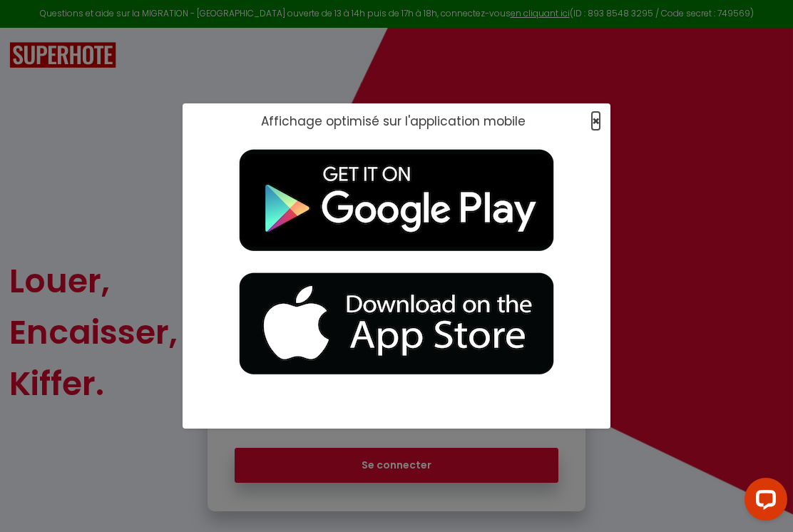
click at [547, 119] on span "×" at bounding box center [596, 121] width 8 height 18
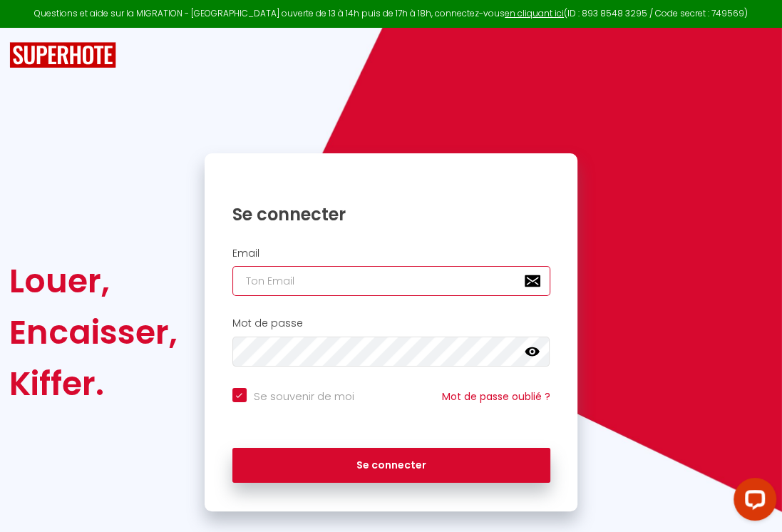
click at [332, 274] on input "email" at bounding box center [391, 281] width 318 height 30
type input "[EMAIL_ADDRESS][DOMAIN_NAME]"
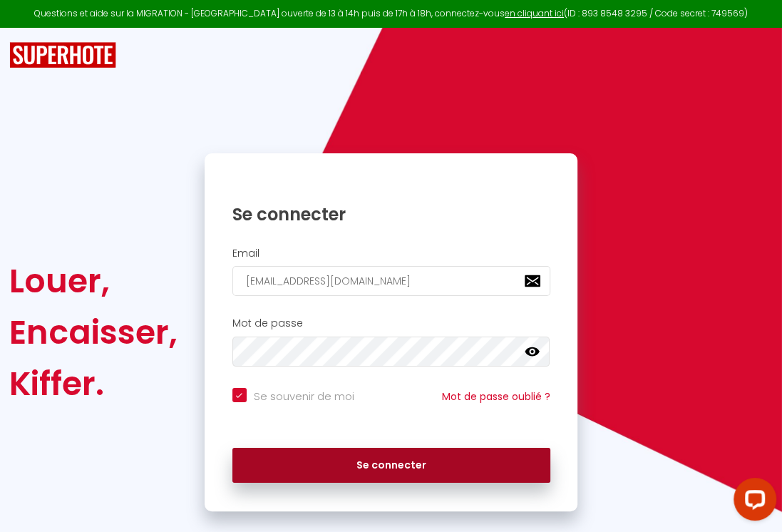
click at [359, 463] on button "Se connecter" at bounding box center [391, 466] width 318 height 36
checkbox input "true"
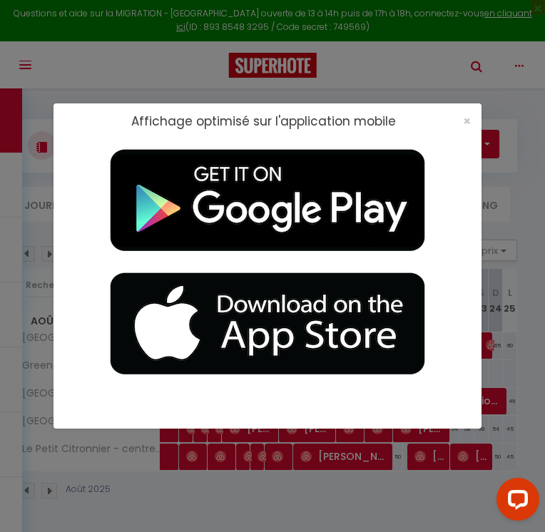
click at [459, 123] on div "×" at bounding box center [462, 121] width 36 height 14
click at [468, 118] on span "×" at bounding box center [467, 121] width 8 height 18
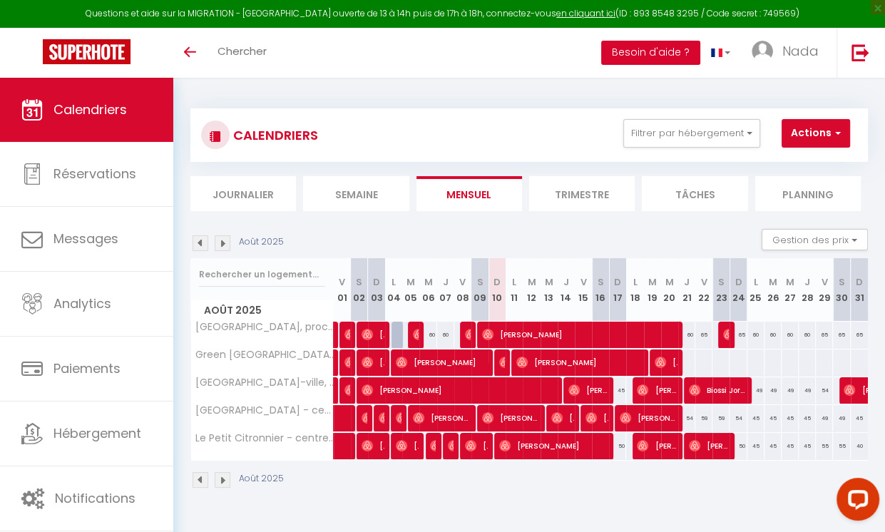
click at [547, 53] on button "Besoin d'aide ?" at bounding box center [650, 53] width 99 height 24
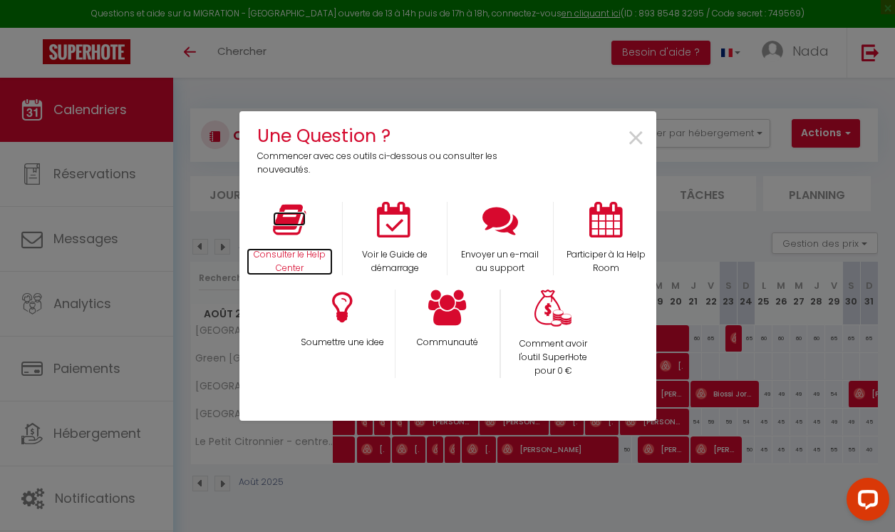
click at [286, 220] on icon at bounding box center [289, 220] width 33 height 36
click at [547, 136] on span "×" at bounding box center [636, 138] width 19 height 45
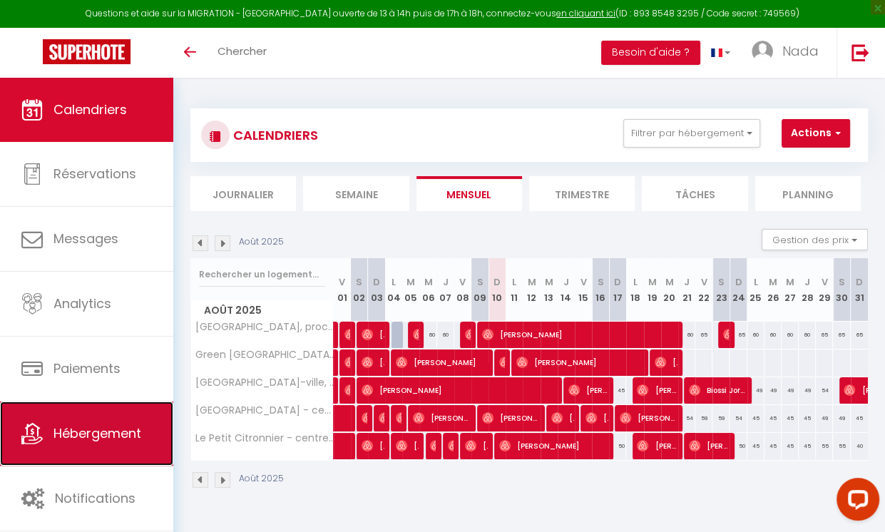
click at [71, 420] on link "Hébergement" at bounding box center [86, 433] width 173 height 64
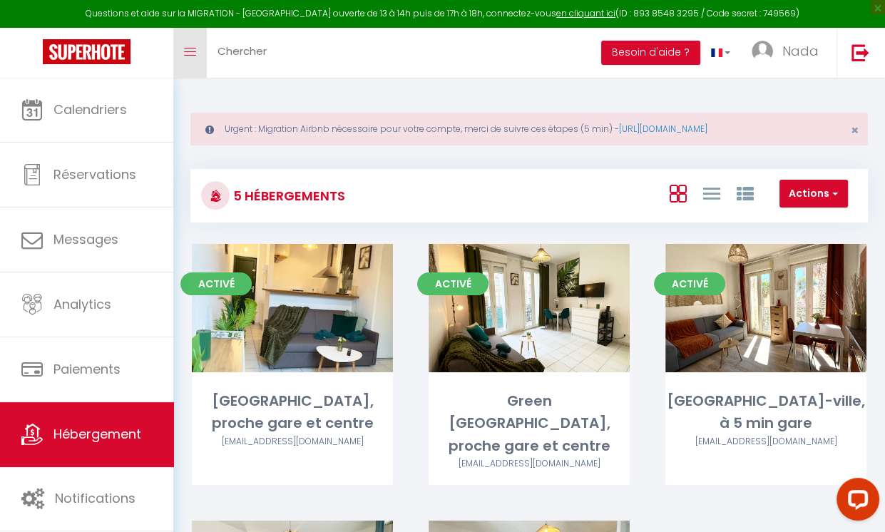
click at [188, 55] on icon "Toggle menubar" at bounding box center [190, 52] width 12 height 9
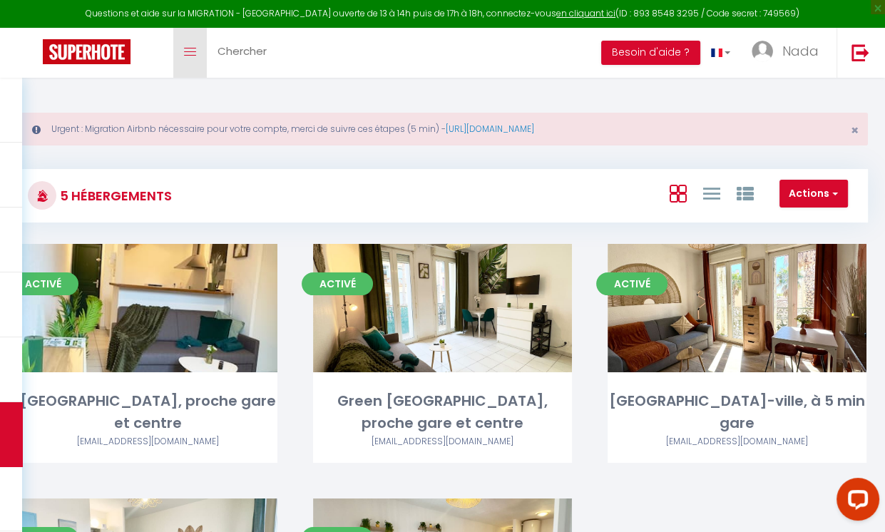
click at [188, 55] on icon "Toggle menubar" at bounding box center [190, 52] width 12 height 9
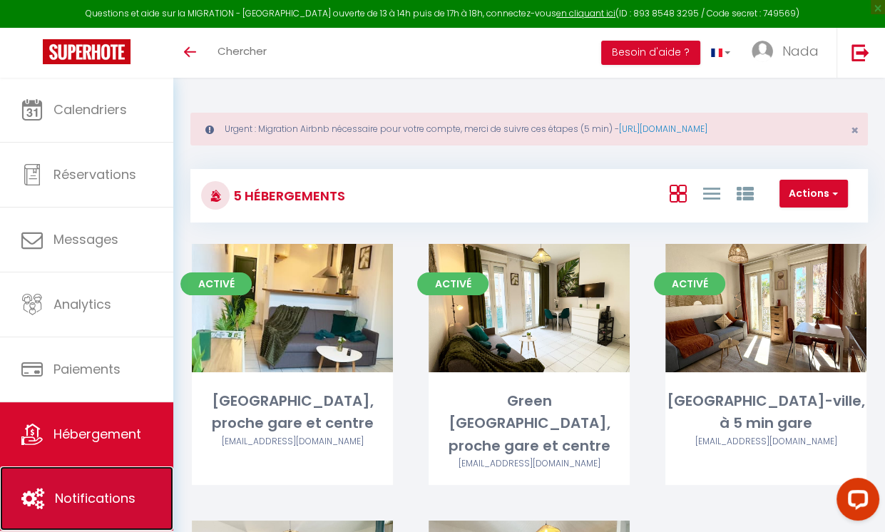
click at [80, 508] on link "Notifications" at bounding box center [86, 498] width 173 height 64
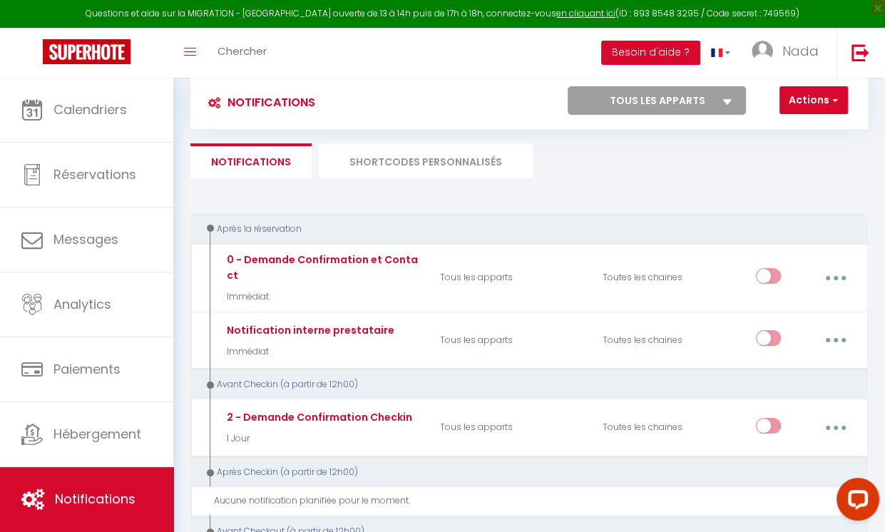
scroll to position [135, 0]
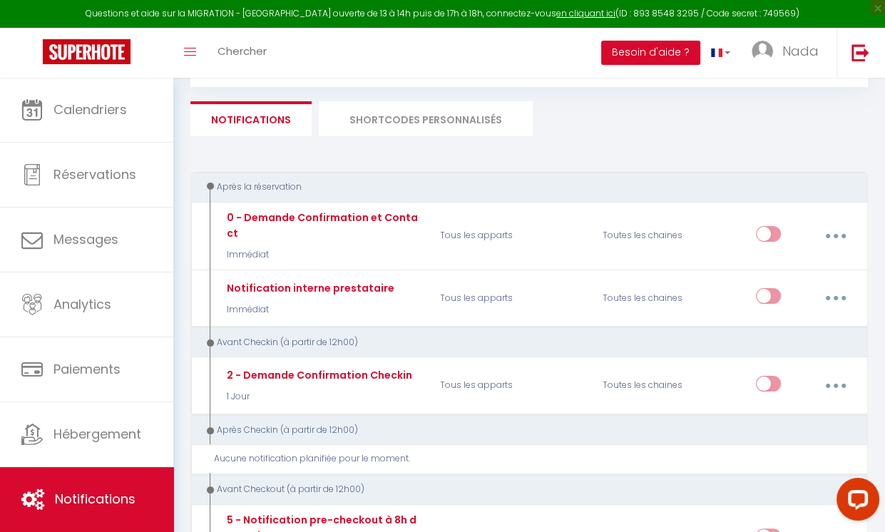
click at [468, 129] on li "SHORTCODES PERSONNALISÉS" at bounding box center [426, 118] width 214 height 35
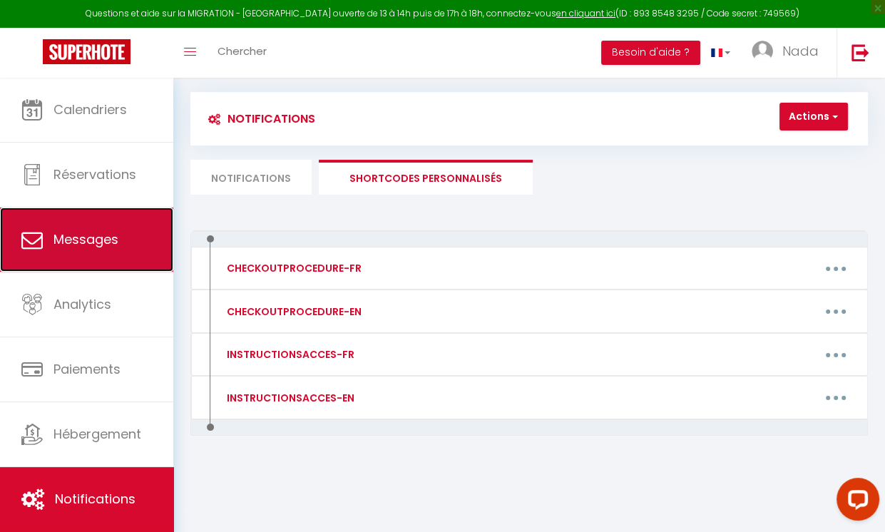
click at [105, 257] on link "Messages" at bounding box center [86, 239] width 173 height 64
select select "message"
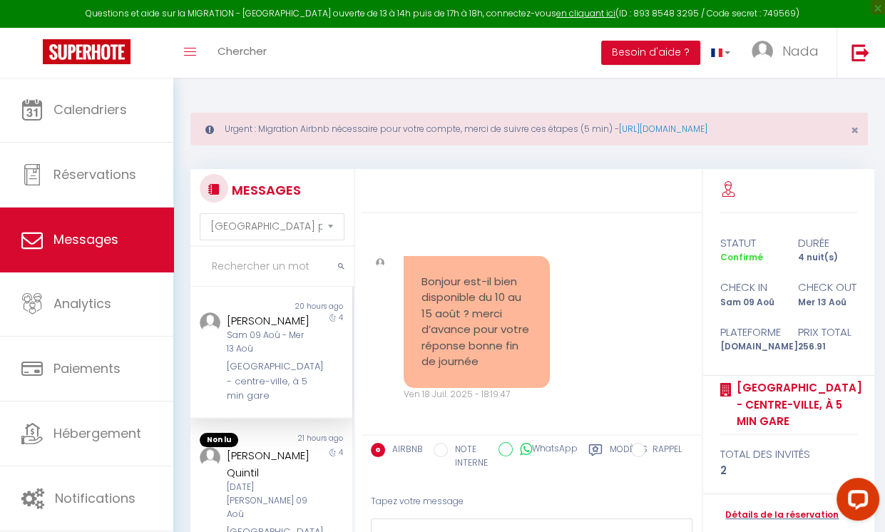
scroll to position [9564, 0]
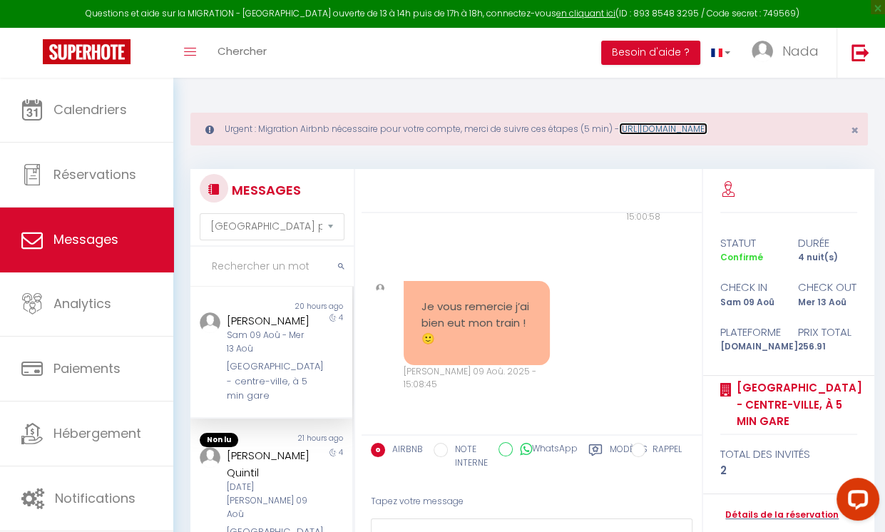
click at [547, 130] on link "[URL][DOMAIN_NAME]" at bounding box center [663, 129] width 88 height 12
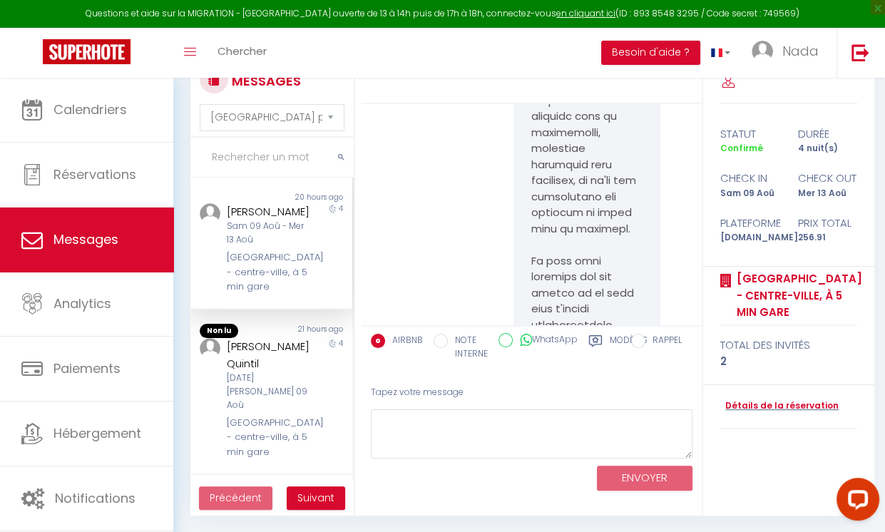
scroll to position [9039, 0]
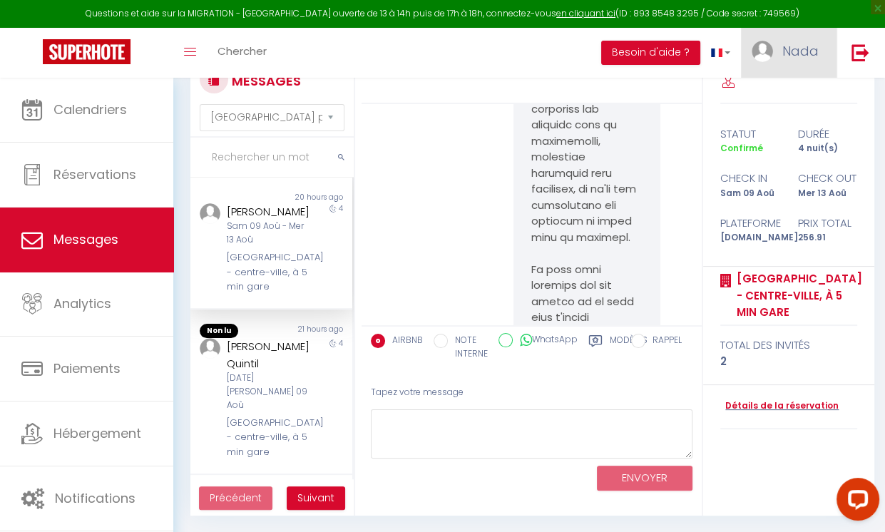
click at [547, 57] on link "Nada" at bounding box center [789, 53] width 96 height 50
click at [547, 92] on link "Paramètres" at bounding box center [780, 99] width 106 height 24
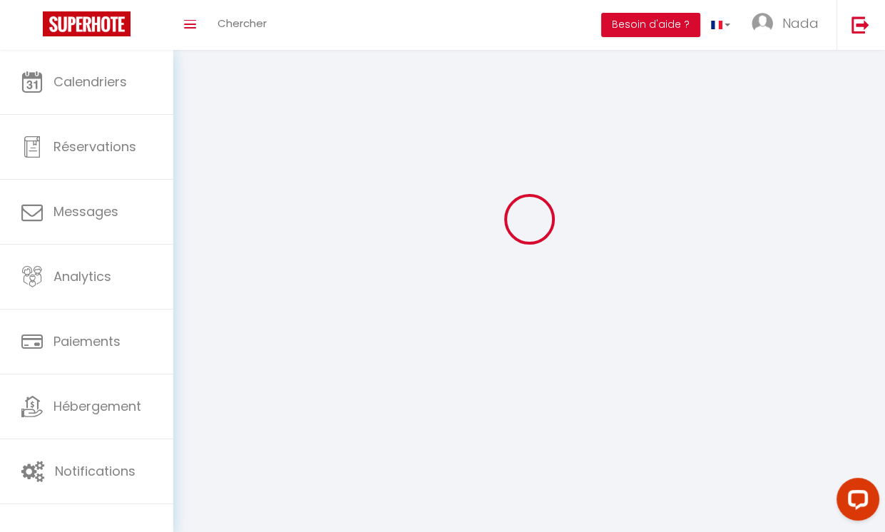
type input "Nada"
type input "Staouite"
type input "[PHONE_NUMBER]"
type input "[STREET_ADDRESS]"
type input "75002"
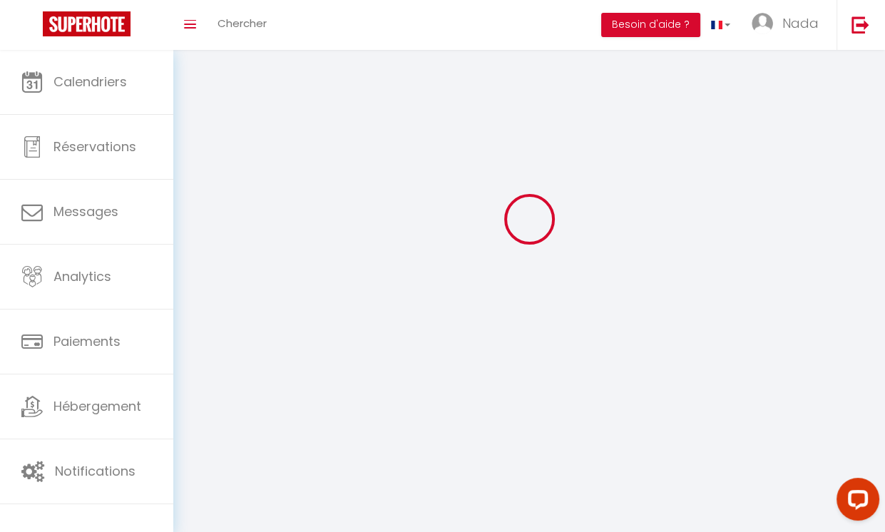
type input "[GEOGRAPHIC_DATA]"
type input "cXXeD7BH055qUfDZDzbwUbBCQ"
type input "YIJ8wJrzq5qgWiP4AoBekhXng"
select select "1"
select select "28"
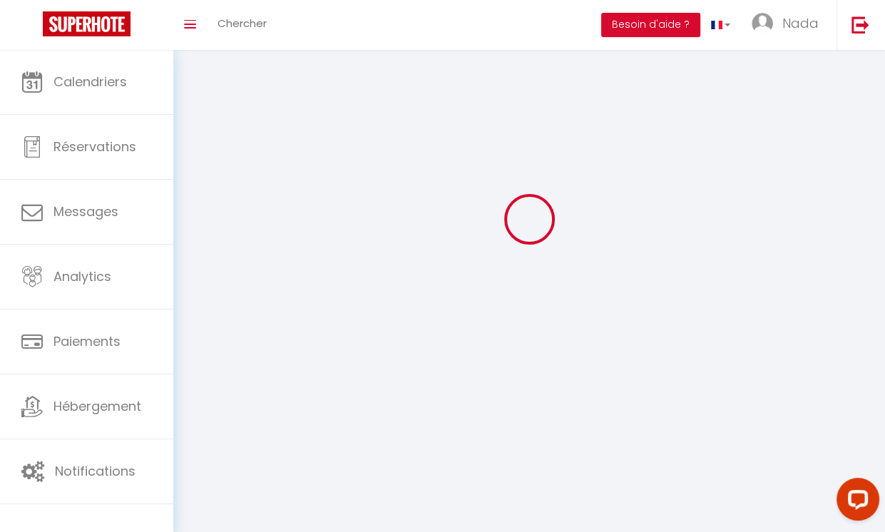
select select "fr"
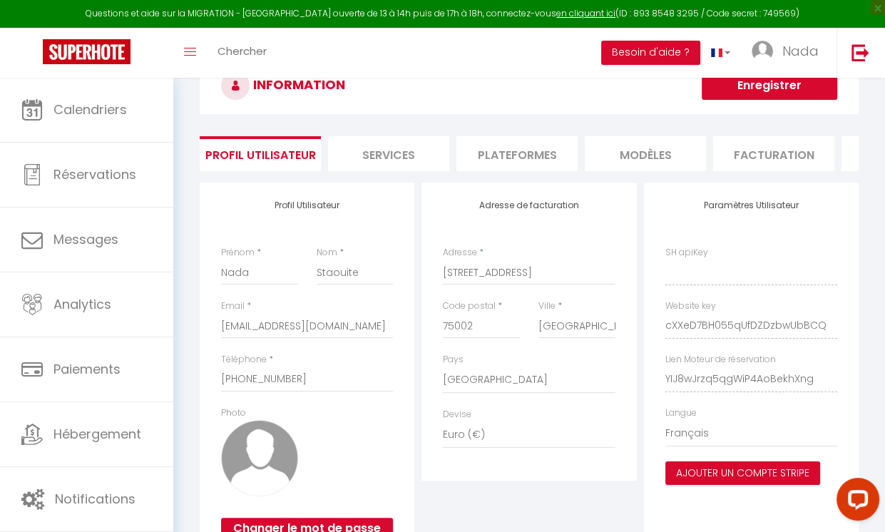
type input "cXXeD7BH055qUfDZDzbwUbBCQ"
type input "YIJ8wJrzq5qgWiP4AoBekhXng"
type input "[URL][DOMAIN_NAME]"
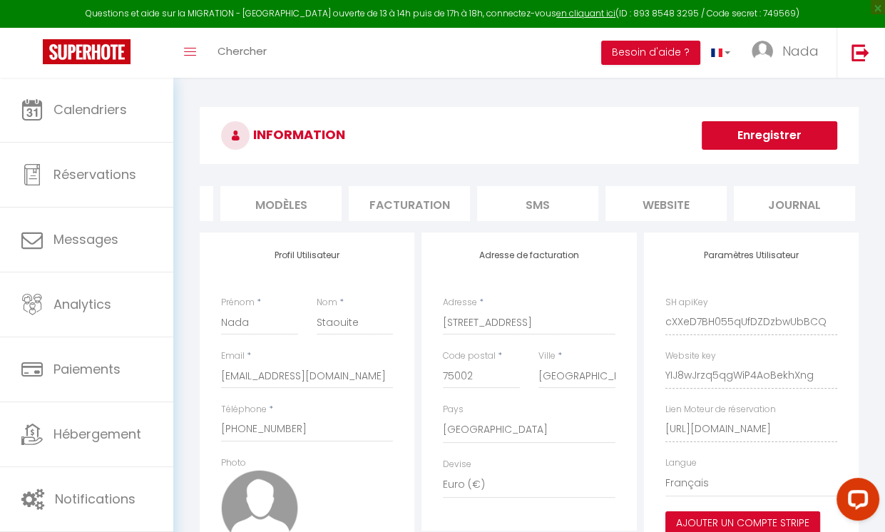
scroll to position [0, 368]
click at [525, 197] on li "SMS" at bounding box center [533, 203] width 121 height 35
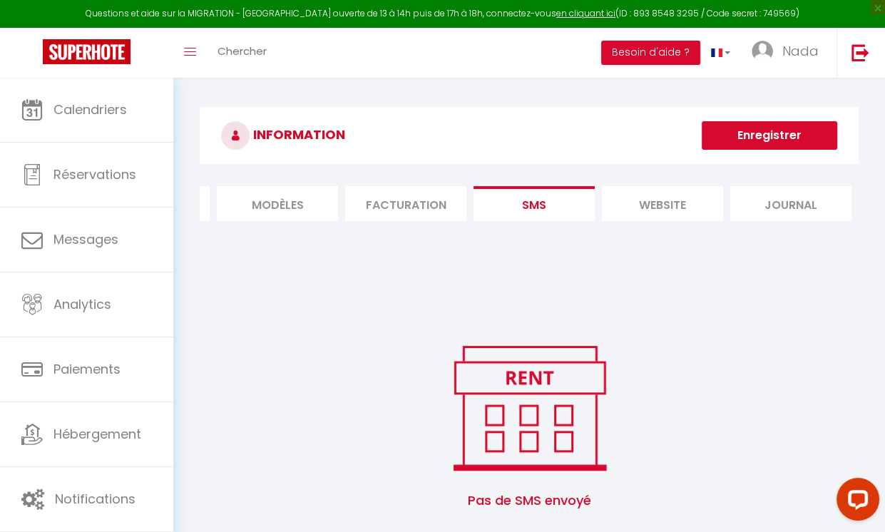
click at [547, 194] on li "website" at bounding box center [662, 203] width 121 height 35
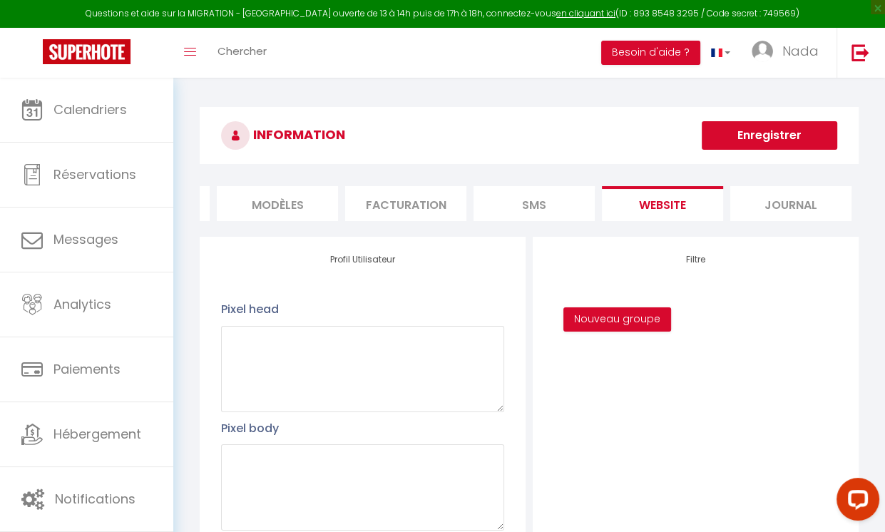
click at [547, 211] on li "Journal" at bounding box center [790, 203] width 121 height 35
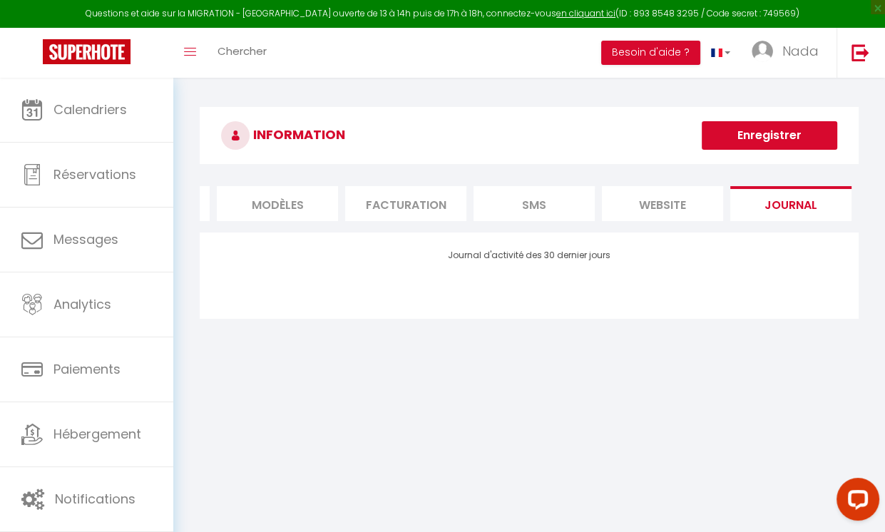
click at [268, 200] on li "MODÈLES" at bounding box center [277, 203] width 121 height 35
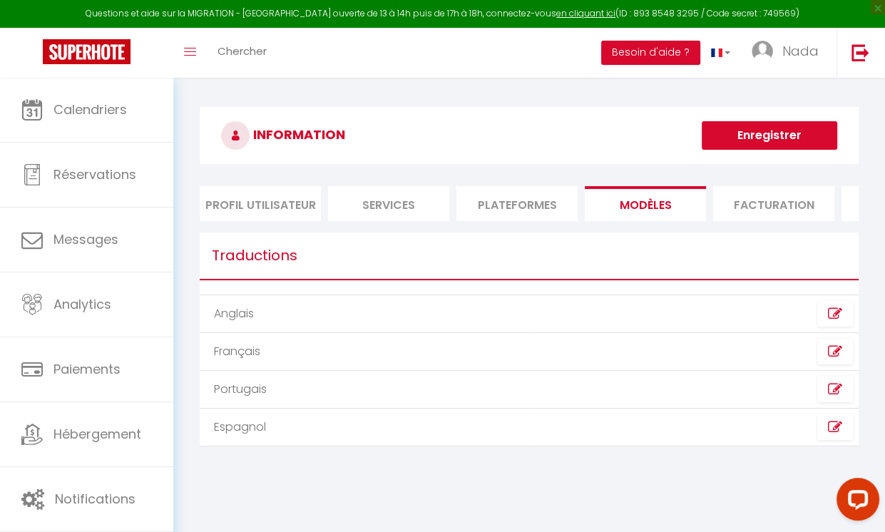
click at [386, 208] on li "Services" at bounding box center [388, 203] width 121 height 35
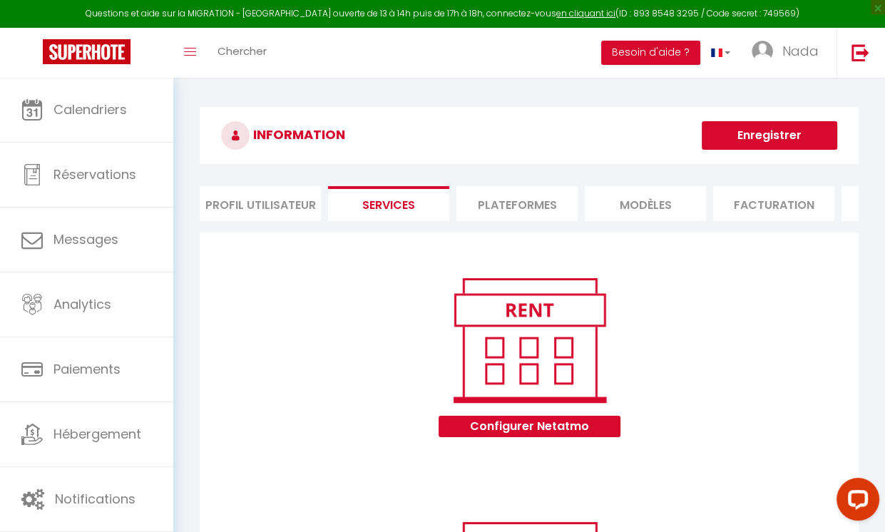
click at [486, 206] on li "Plateformes" at bounding box center [516, 203] width 121 height 35
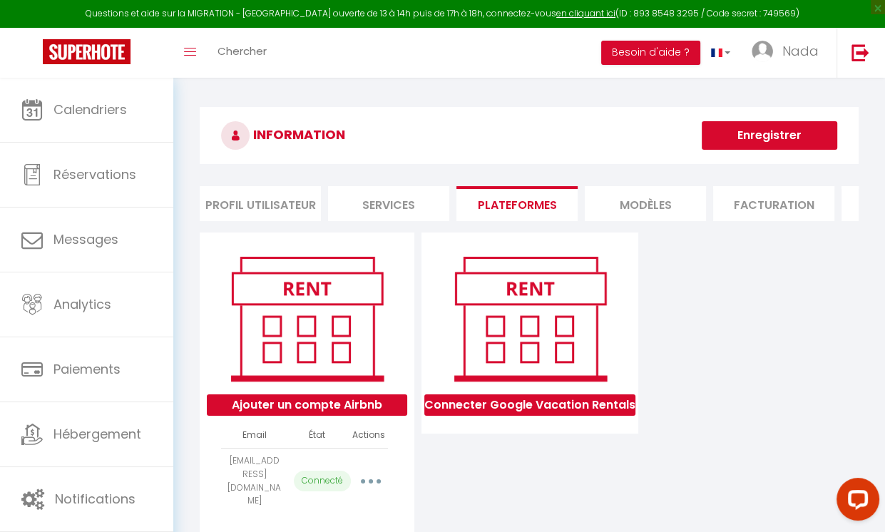
click at [259, 206] on li "Profil Utilisateur" at bounding box center [260, 203] width 121 height 35
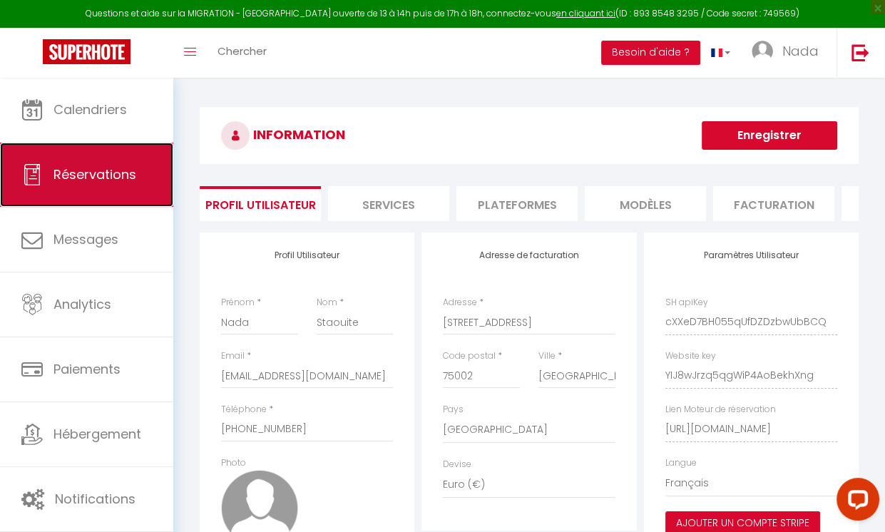
click at [68, 177] on span "Réservations" at bounding box center [94, 174] width 83 height 18
select select "not_cancelled"
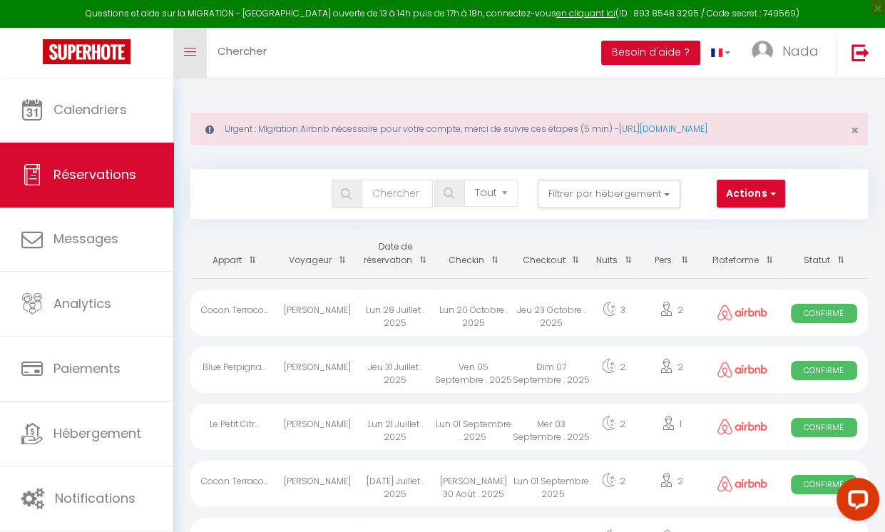
click at [197, 47] on link "Toggle menubar" at bounding box center [190, 53] width 34 height 50
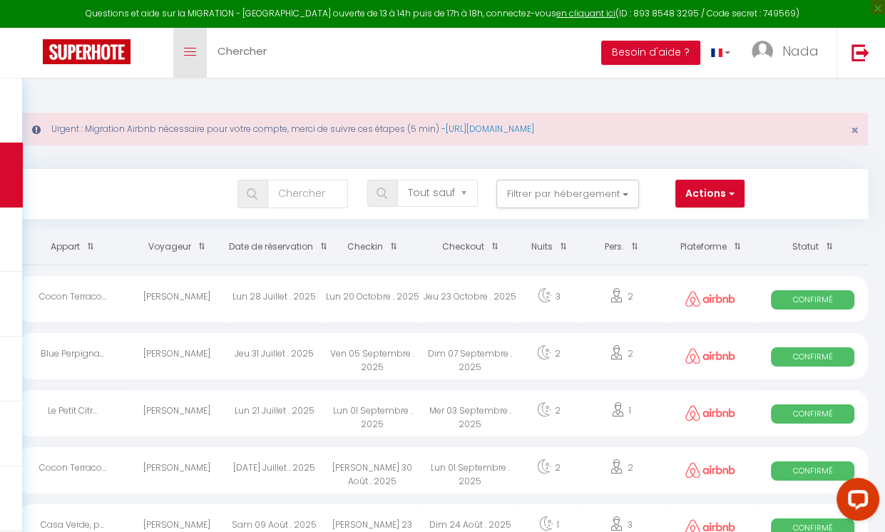
click at [197, 47] on link "Toggle menubar" at bounding box center [190, 53] width 34 height 50
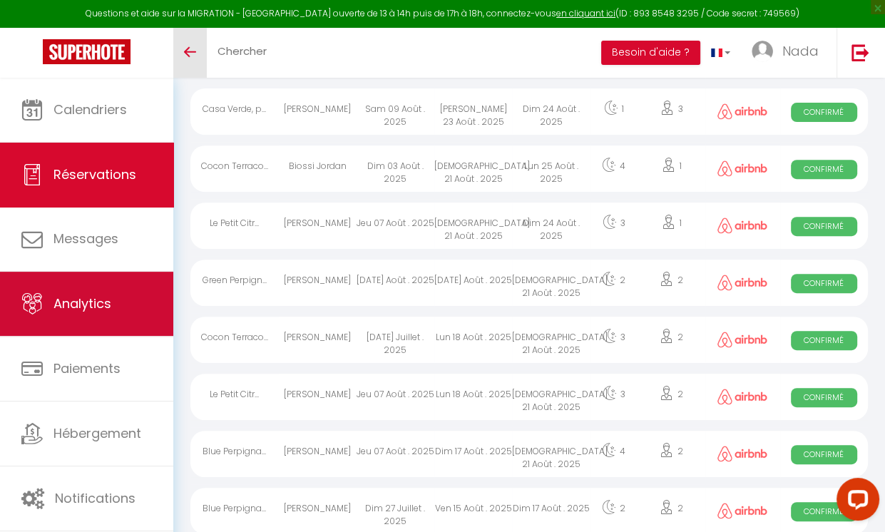
scroll to position [430, 0]
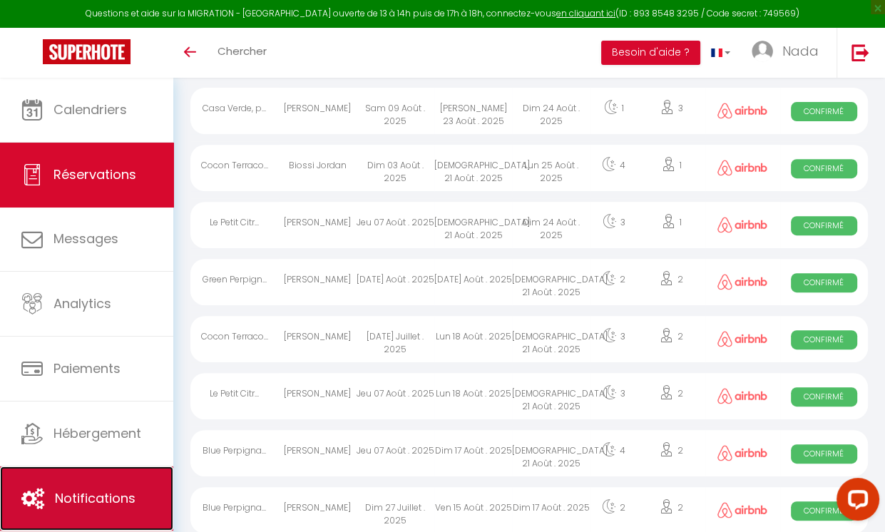
click at [92, 482] on link "Notifications" at bounding box center [86, 498] width 173 height 64
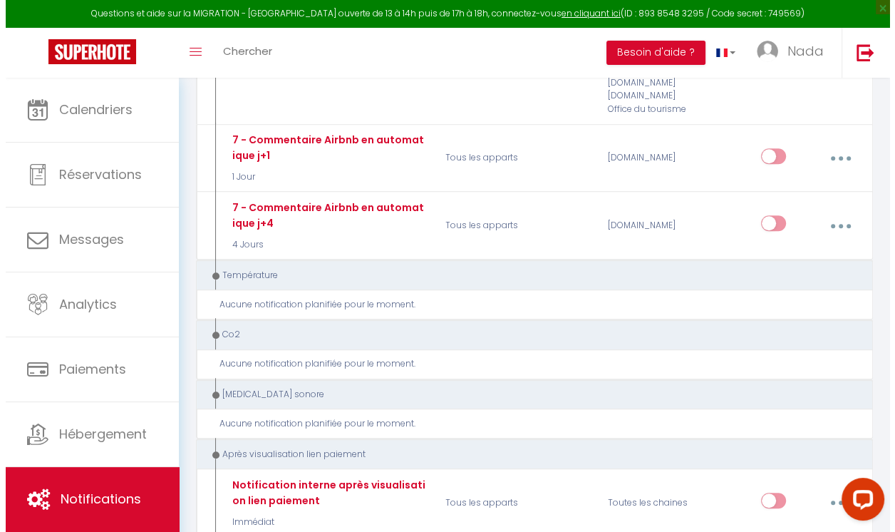
scroll to position [833, 0]
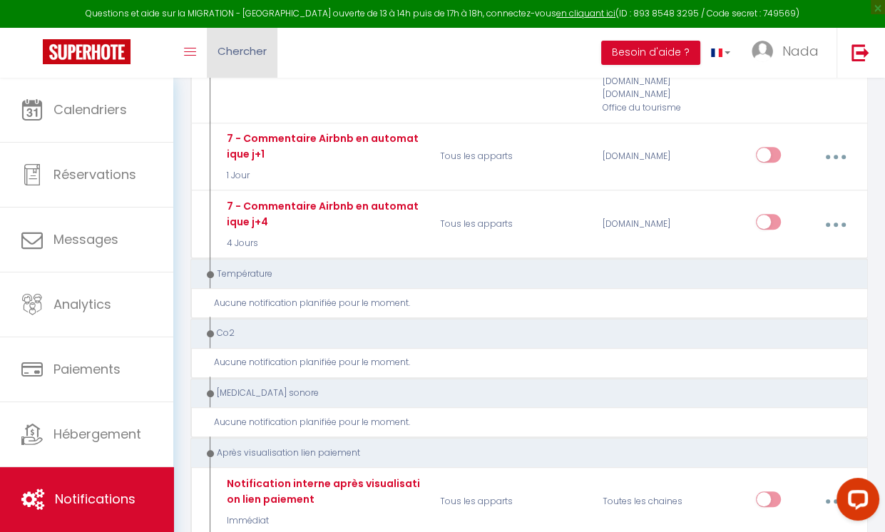
click at [248, 64] on link "Chercher" at bounding box center [242, 53] width 71 height 50
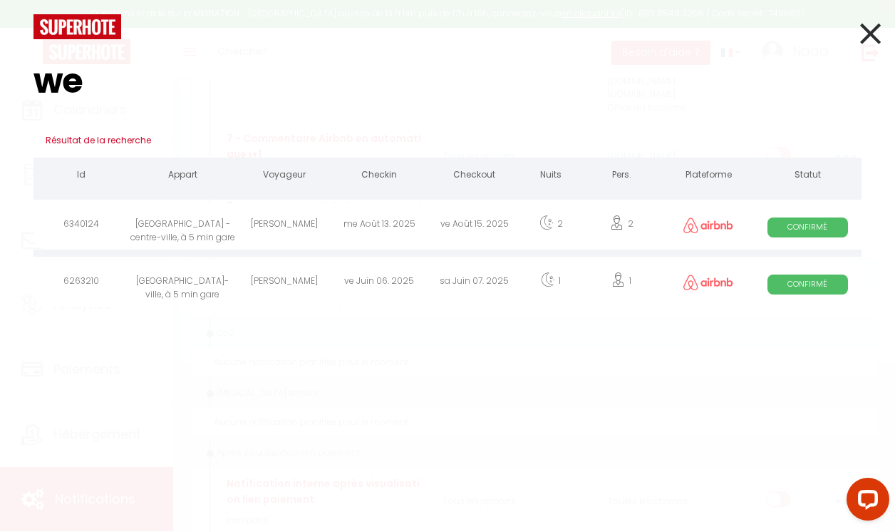
type input "w"
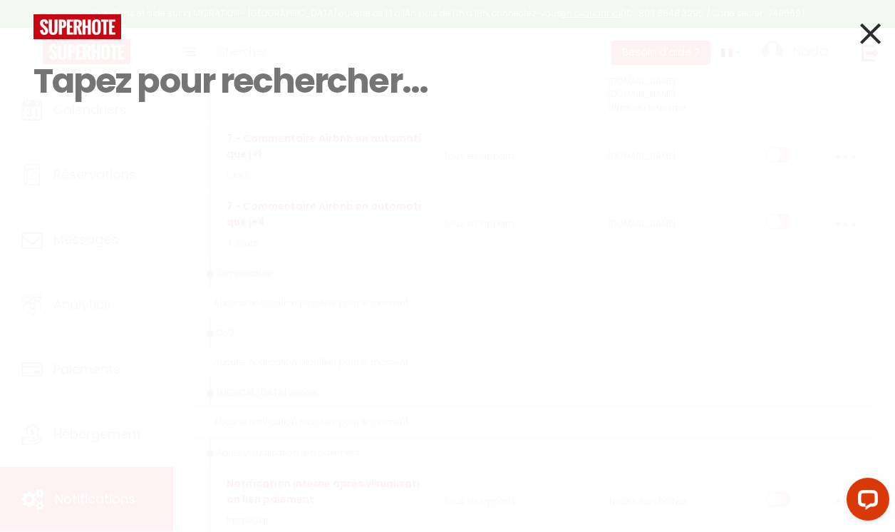
select select "28"
select select "fr"
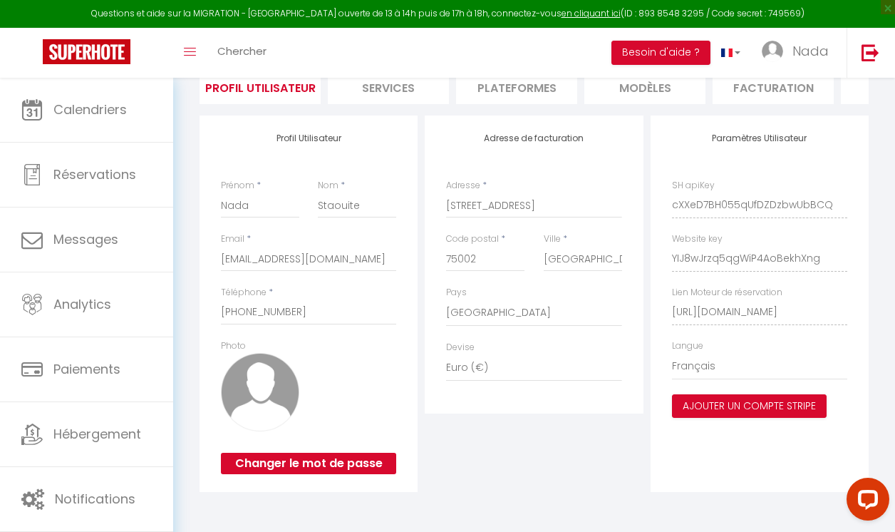
scroll to position [128, 0]
click at [547, 66] on link "Nada" at bounding box center [799, 53] width 96 height 50
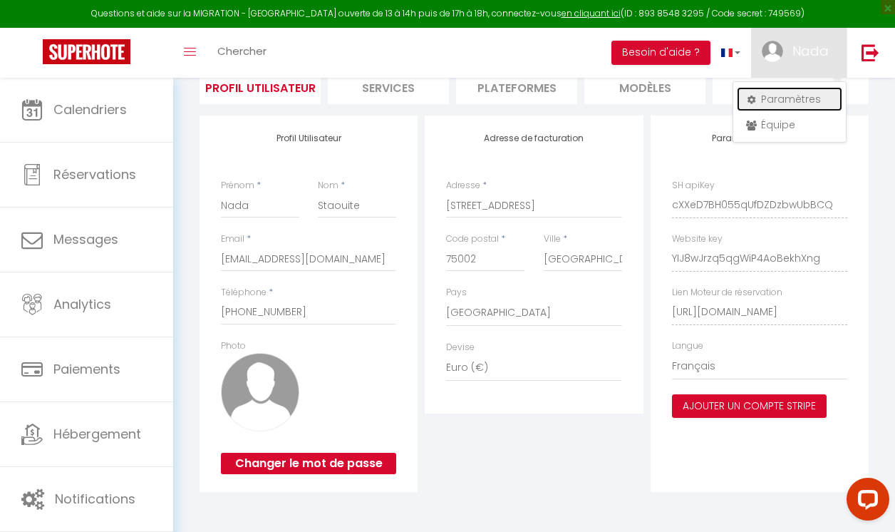
click at [547, 98] on link "Paramètres" at bounding box center [790, 99] width 106 height 24
click at [547, 99] on link "Paramètres" at bounding box center [790, 99] width 106 height 24
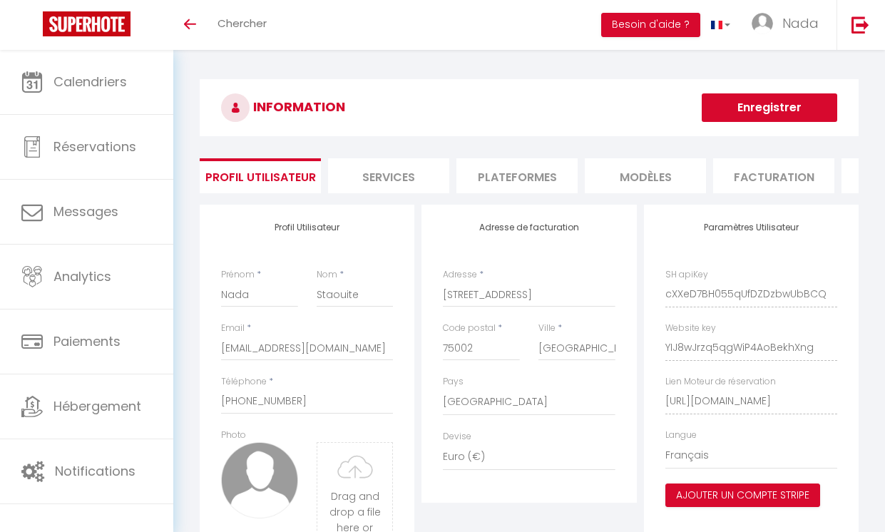
select select "28"
select select "fr"
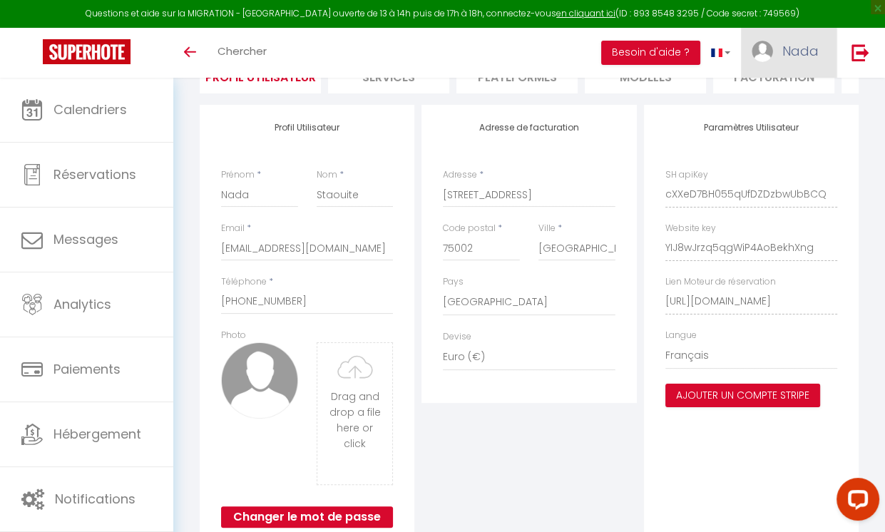
click at [787, 40] on link "Nada" at bounding box center [789, 53] width 96 height 50
click at [788, 91] on link "Paramètres" at bounding box center [780, 99] width 106 height 24
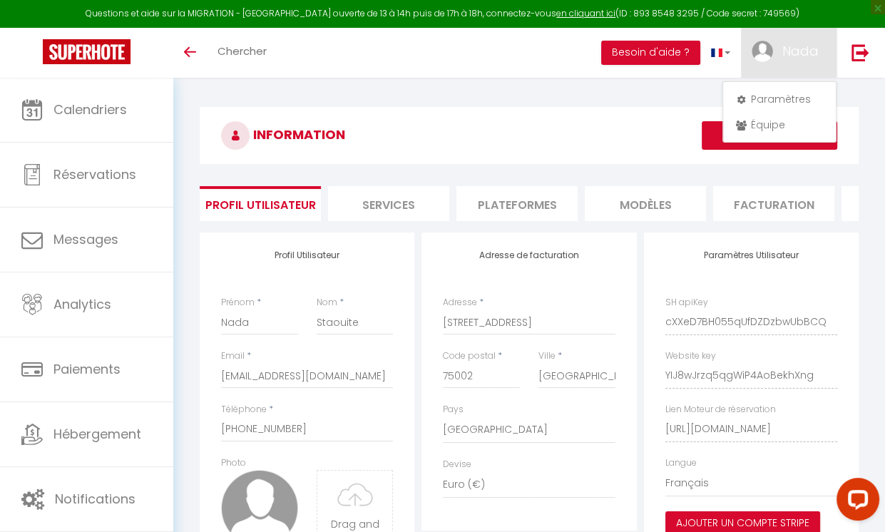
click at [374, 214] on li "Services" at bounding box center [388, 203] width 121 height 35
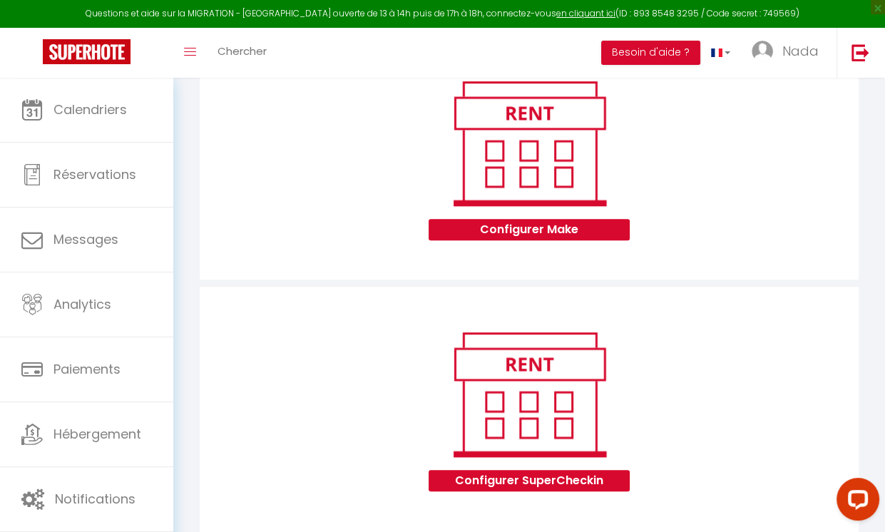
scroll to position [684, 0]
click at [521, 236] on button "Configurer Make" at bounding box center [528, 229] width 200 height 21
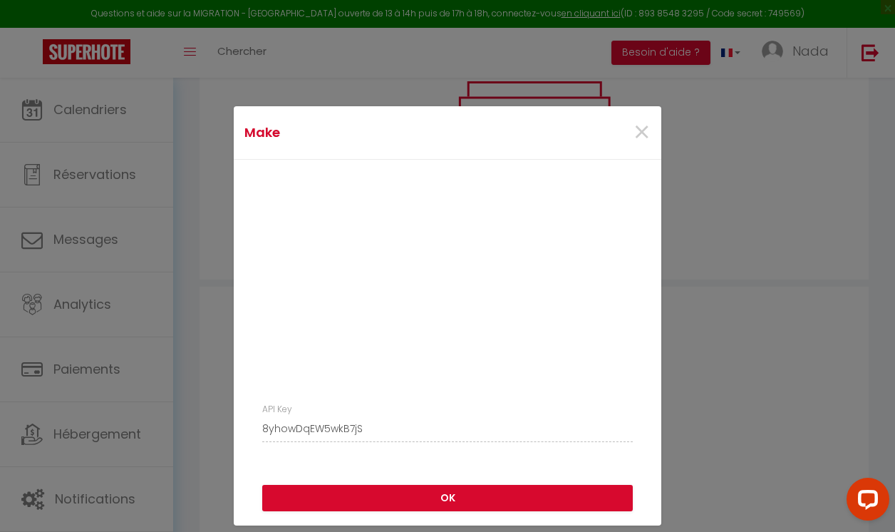
click at [240, 385] on div "API Key 8yhowDqEW5wkB7jS" at bounding box center [448, 315] width 428 height 311
click at [260, 448] on div "API Key 8yhowDqEW5wkB7jS" at bounding box center [447, 429] width 389 height 53
click at [633, 130] on span "×" at bounding box center [642, 132] width 18 height 43
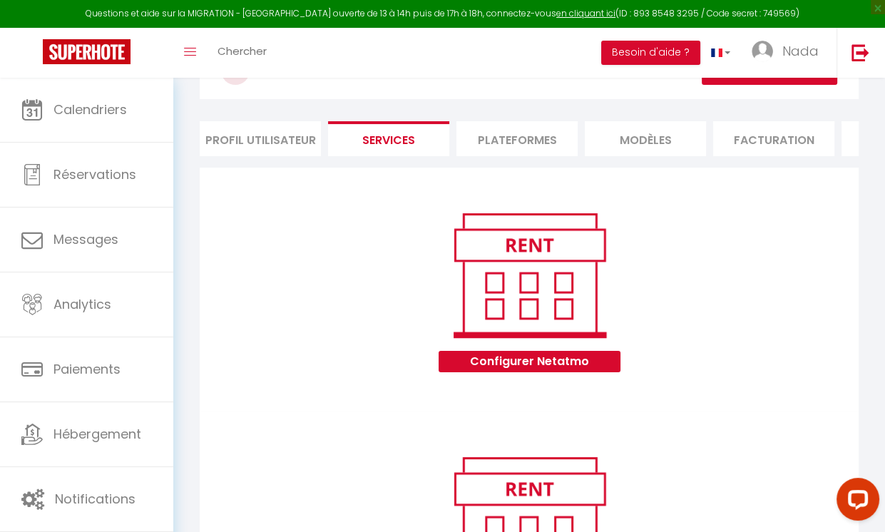
scroll to position [0, 0]
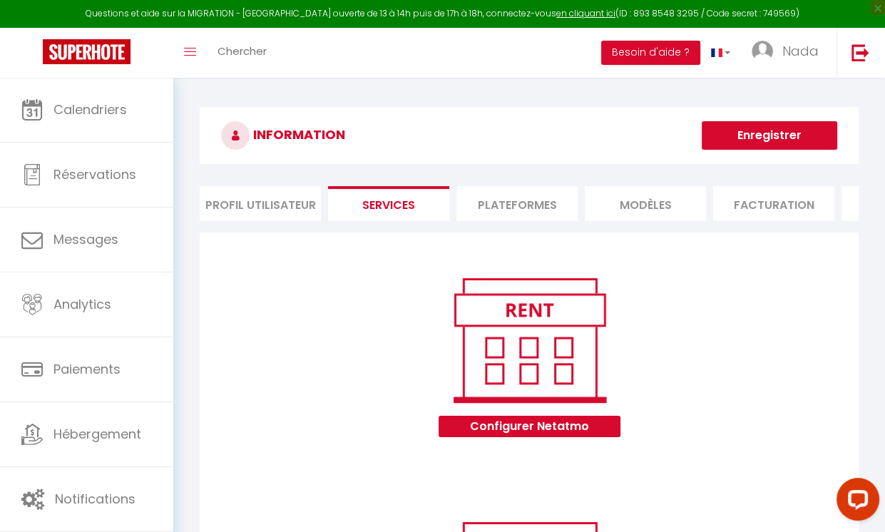
click at [524, 202] on li "Plateformes" at bounding box center [516, 203] width 121 height 35
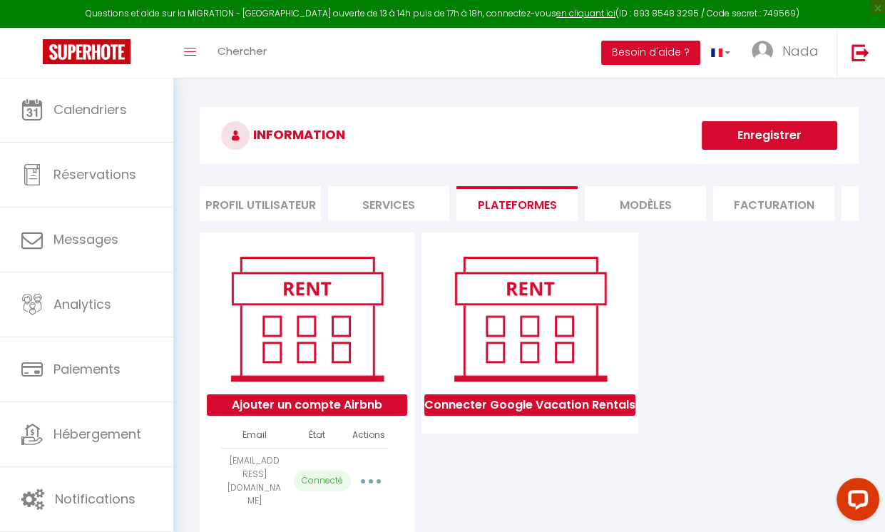
scroll to position [77, 0]
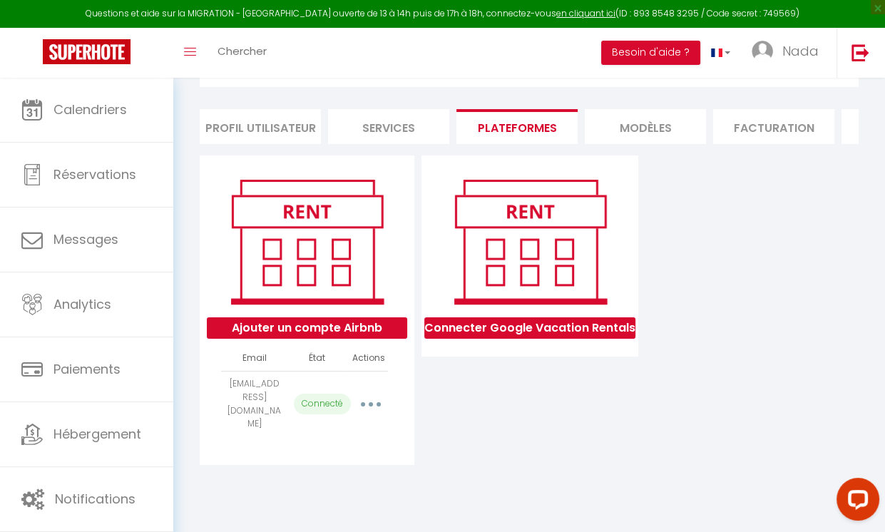
click at [657, 111] on li "MODÈLES" at bounding box center [645, 126] width 121 height 35
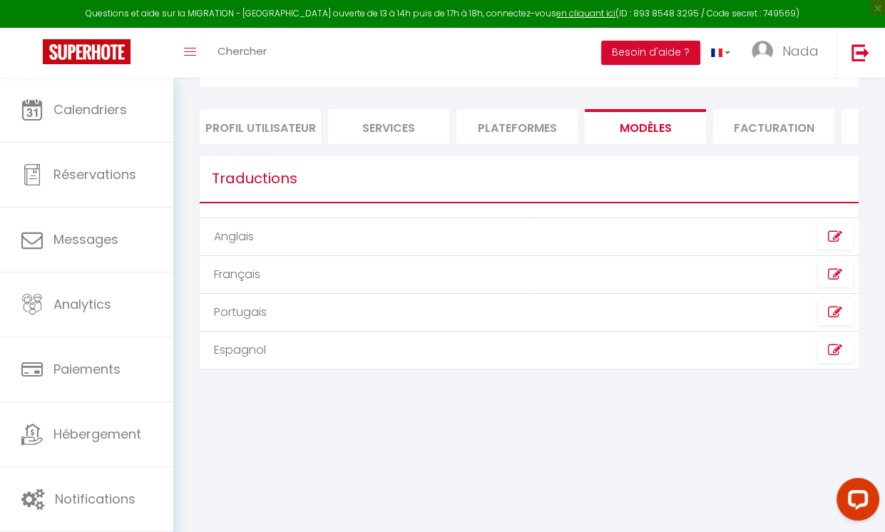
click at [773, 110] on li "Facturation" at bounding box center [773, 126] width 121 height 35
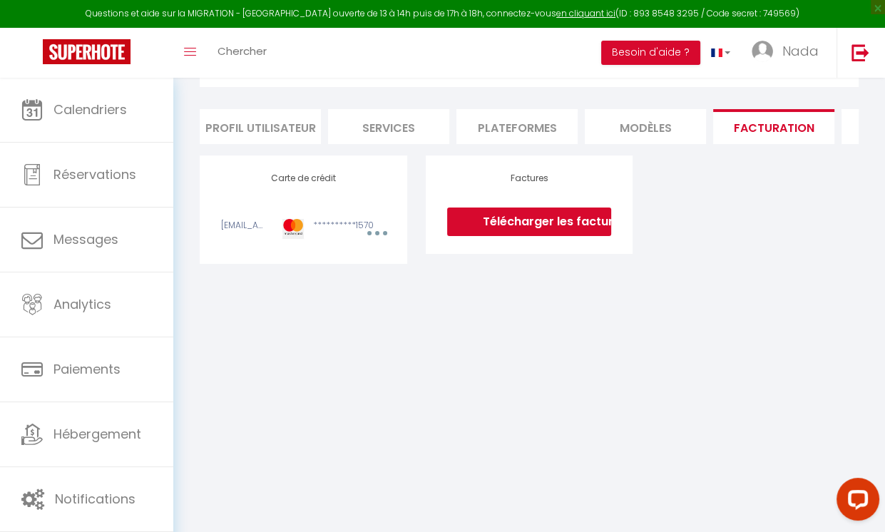
click at [374, 135] on li "Services" at bounding box center [388, 126] width 121 height 35
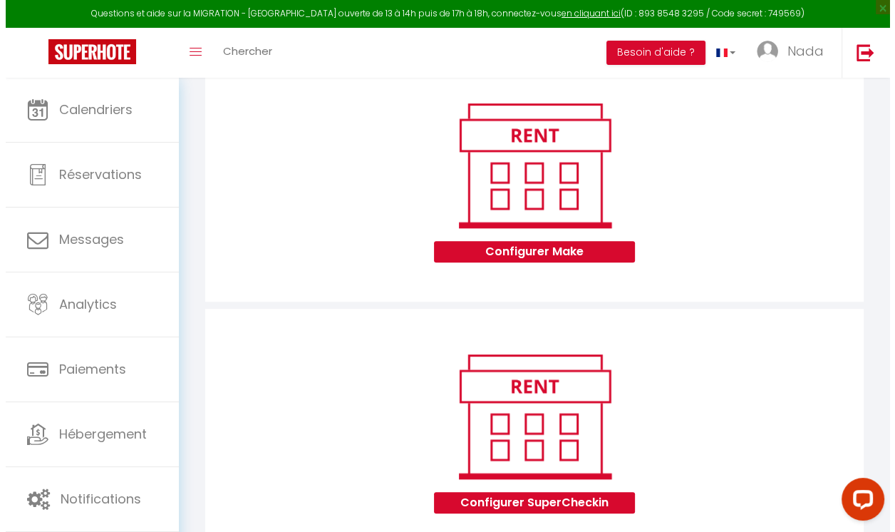
scroll to position [679, 0]
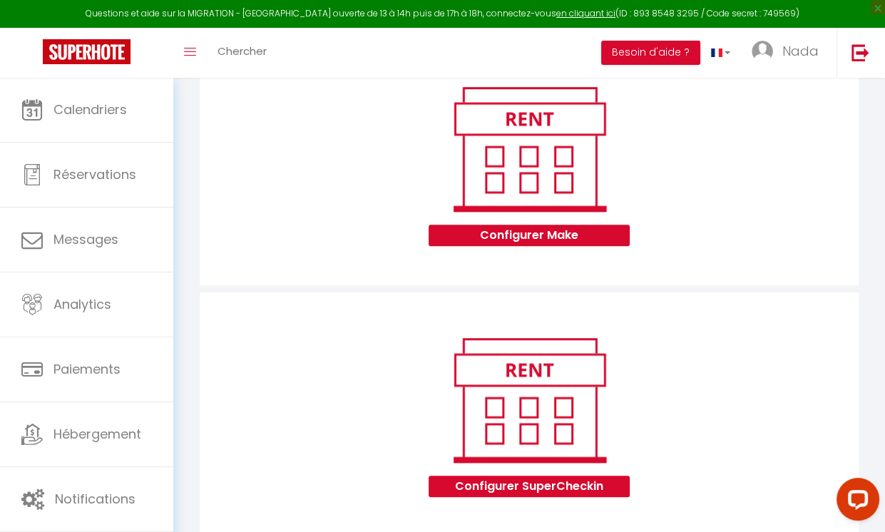
click at [503, 146] on img at bounding box center [529, 149] width 182 height 137
click at [532, 246] on button "Configurer Make" at bounding box center [528, 235] width 200 height 21
